Goal: Transaction & Acquisition: Download file/media

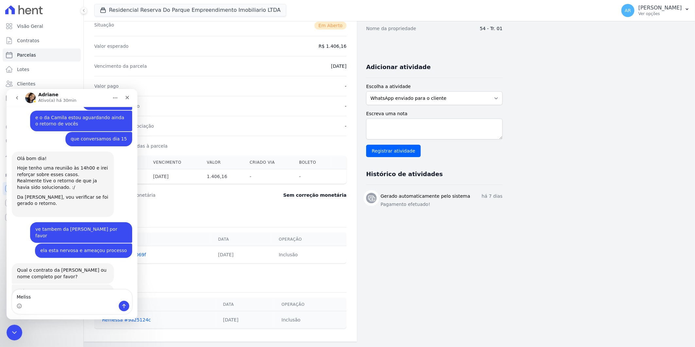
scroll to position [1908, 0]
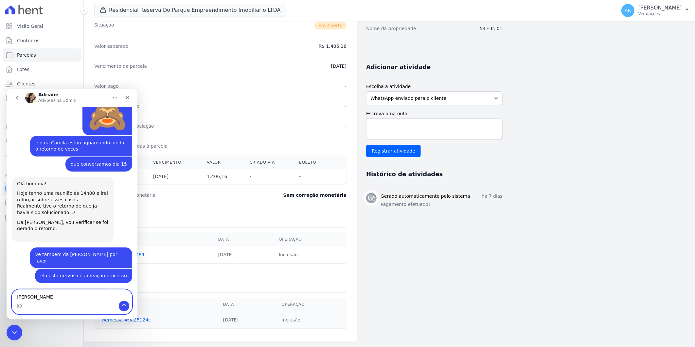
paste textarea "[PERSON_NAME] Damasceno"
type textarea "[PERSON_NAME] Bronze Damasceno"
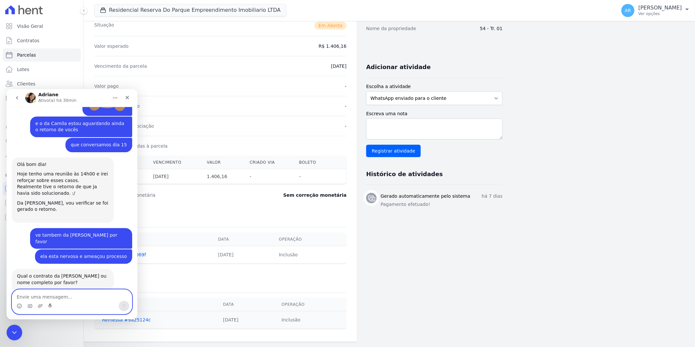
click at [73, 295] on textarea "Envie uma mensagem..." at bounding box center [72, 294] width 120 height 11
paste textarea "Melissa Bronze Damasceno"
type textarea "Melissa Bronze Damasceno"
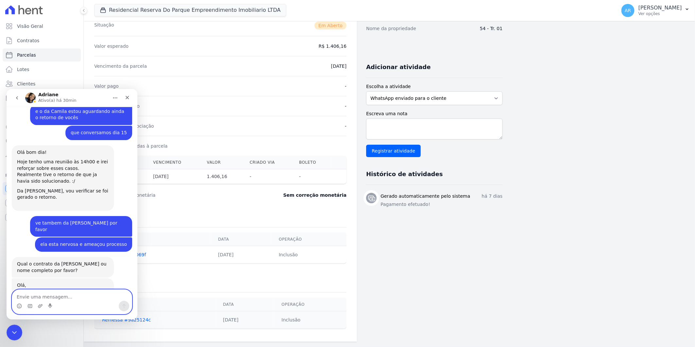
scroll to position [1943, 0]
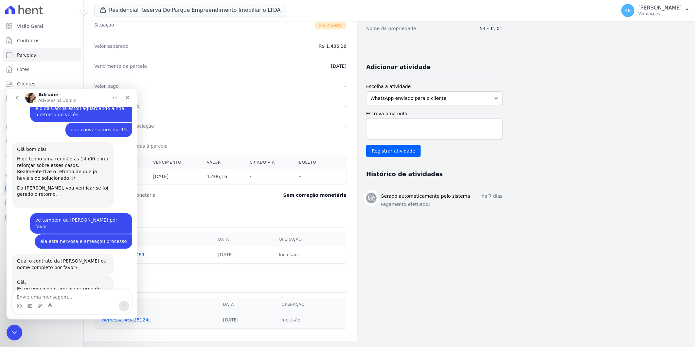
click at [58, 308] on div "RRDPEI_RRD...134245.ret" at bounding box center [53, 311] width 59 height 7
click at [292, 144] on div "Cobranças associadas à parcela" at bounding box center [220, 146] width 252 height 20
click at [15, 332] on icon "Encerramento do Messenger da Intercom" at bounding box center [13, 331] width 8 height 8
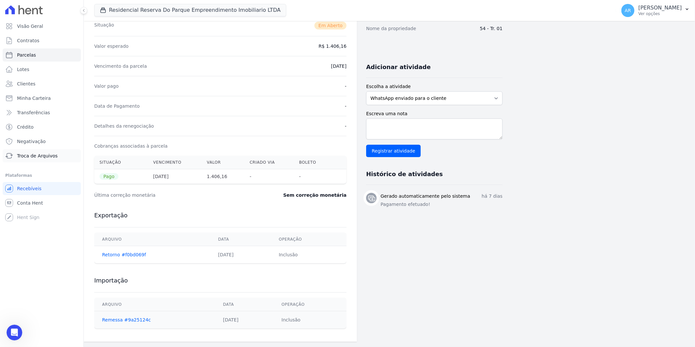
click at [34, 158] on span "Troca de Arquivos" at bounding box center [37, 155] width 41 height 7
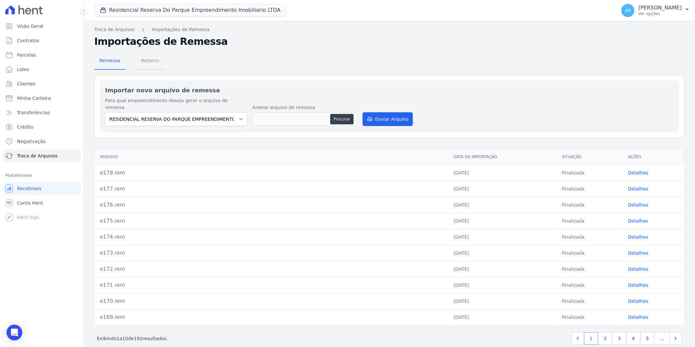
click at [139, 62] on span "Retorno" at bounding box center [150, 60] width 26 height 13
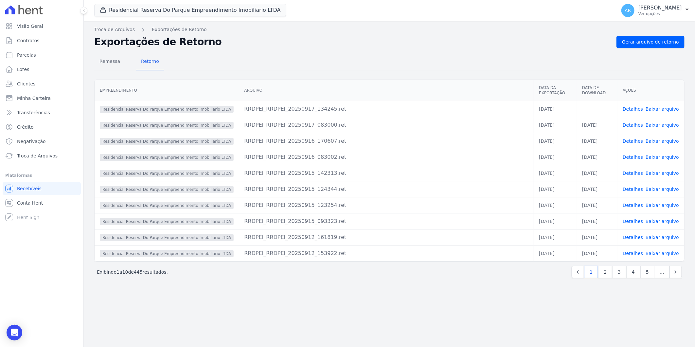
click at [627, 70] on div "Remessa Retorno Empreendimento Arquivo Data da Exportação Data de Download Açõe…" at bounding box center [389, 166] width 590 height 236
click at [639, 40] on span "Gerar arquivo de retorno" at bounding box center [650, 42] width 57 height 7
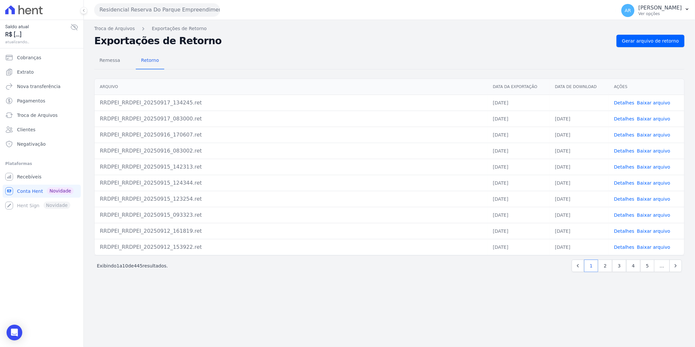
click at [652, 109] on td "Detalhes Baixar arquivo" at bounding box center [646, 103] width 75 height 16
click at [652, 101] on link "Baixar arquivo" at bounding box center [653, 102] width 33 height 5
click at [364, 49] on div "Remessa Retorno Arquivo Data da Exportação Data de Download Ações RRDPEI_RRDPEI…" at bounding box center [389, 162] width 590 height 231
click at [622, 103] on link "Detalhes" at bounding box center [624, 102] width 20 height 5
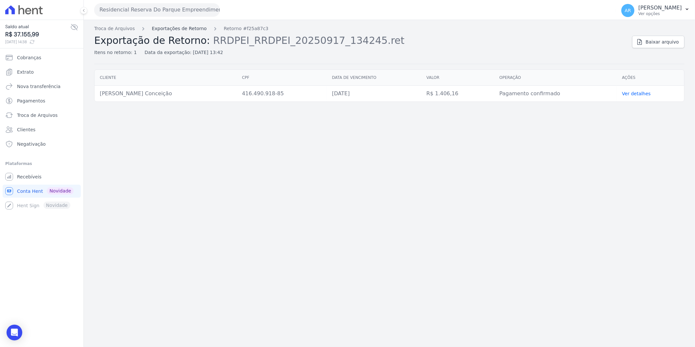
click at [152, 29] on link "Exportações de Retorno" at bounding box center [179, 28] width 55 height 7
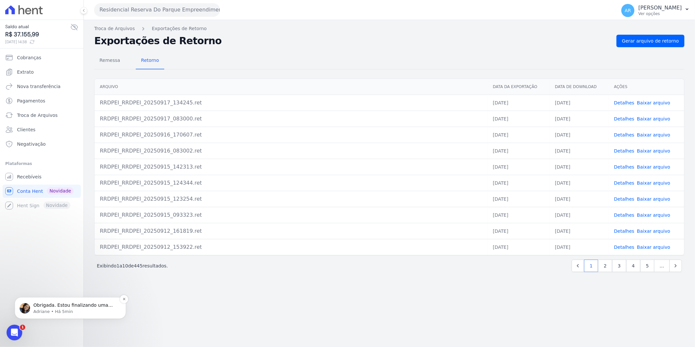
drag, startPoint x: 56, startPoint y: 306, endPoint x: 48, endPoint y: 306, distance: 7.5
click at [48, 306] on p "Obrigada. Estou finalizando uma reunião e logo em seguida verificarei. ; )" at bounding box center [75, 305] width 84 height 7
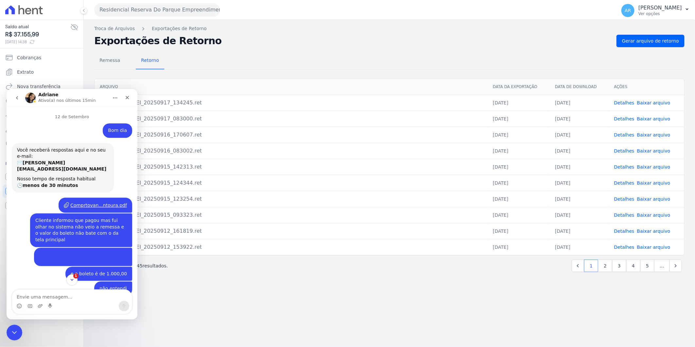
scroll to position [1979, 0]
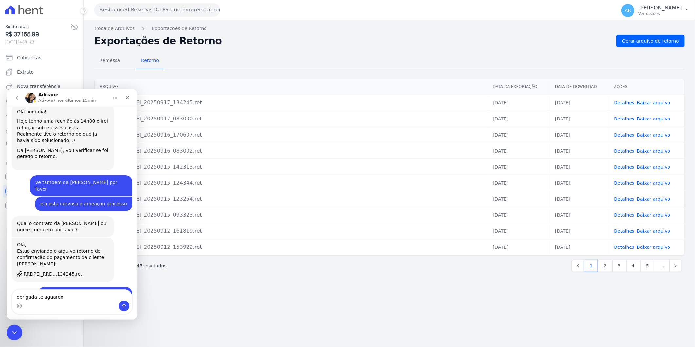
type textarea "obrigada te aguardo"
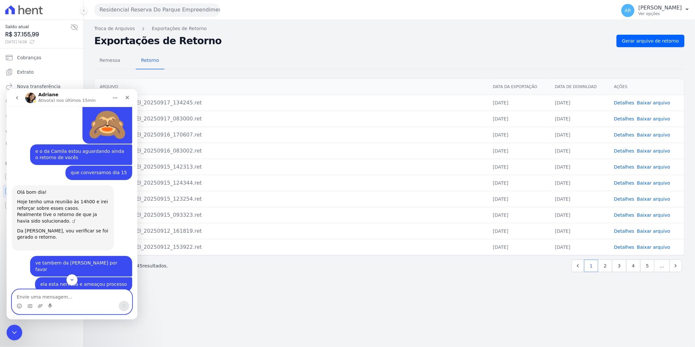
scroll to position [1988, 0]
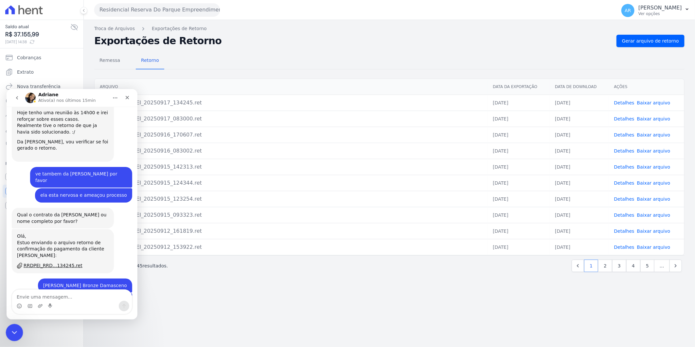
click at [16, 331] on icon "Encerramento do Messenger da Intercom" at bounding box center [13, 331] width 8 height 8
